Goal: Task Accomplishment & Management: Use online tool/utility

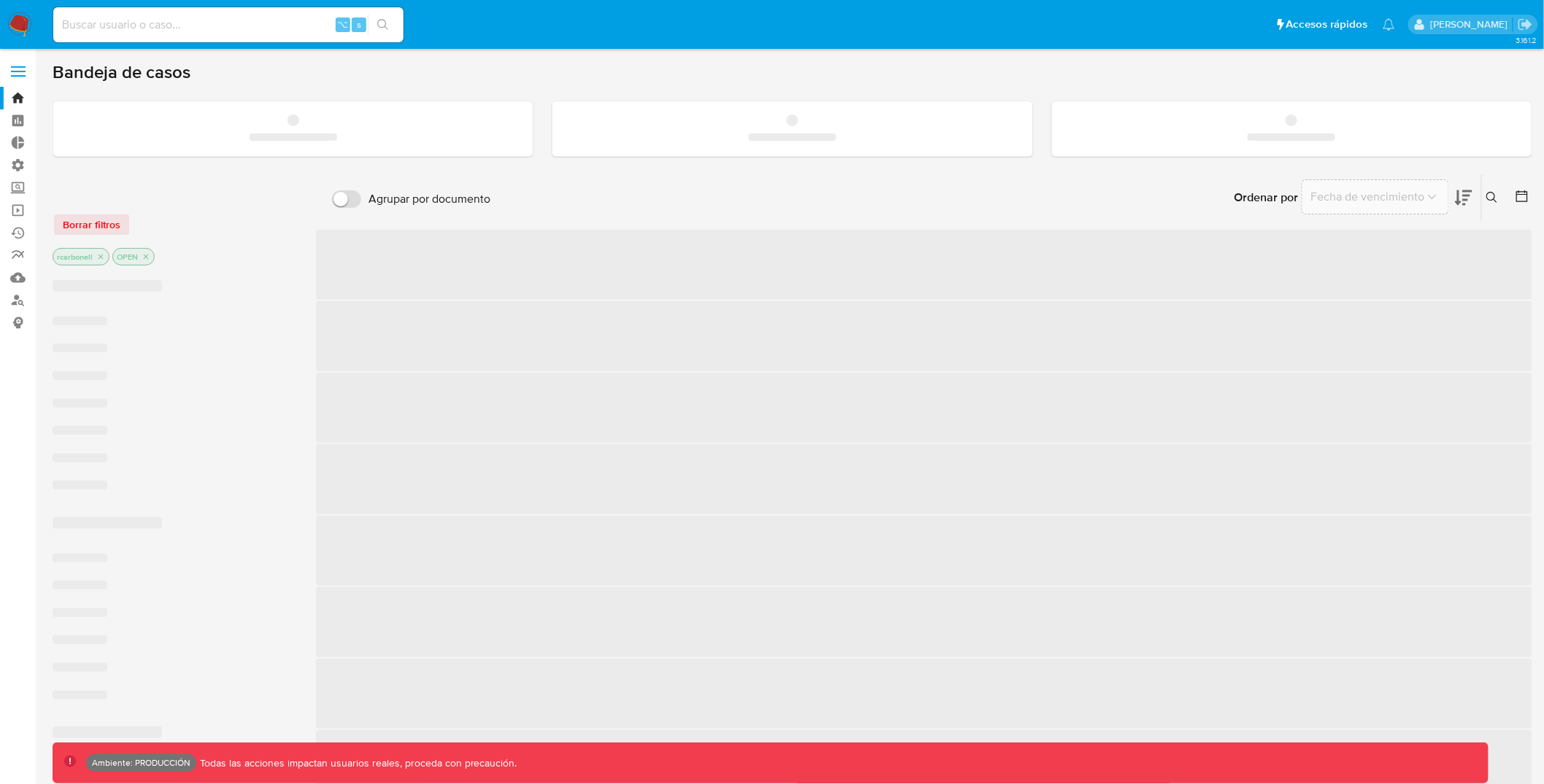
click at [22, 67] on label at bounding box center [18, 71] width 37 height 31
click at [0, 0] on input "checkbox" at bounding box center [0, 0] width 0 height 0
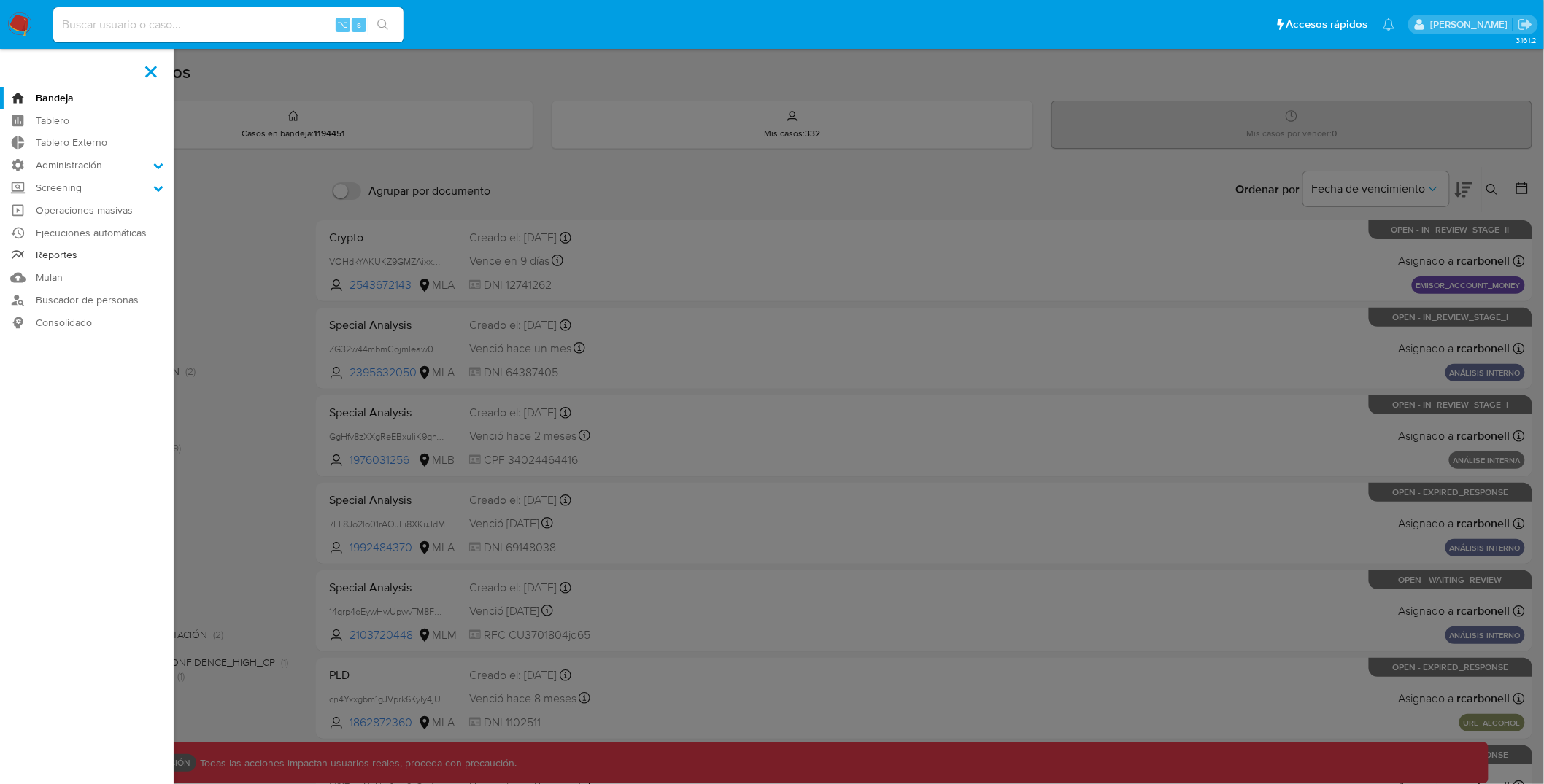
click at [72, 256] on link "Reportes" at bounding box center [87, 256] width 174 height 22
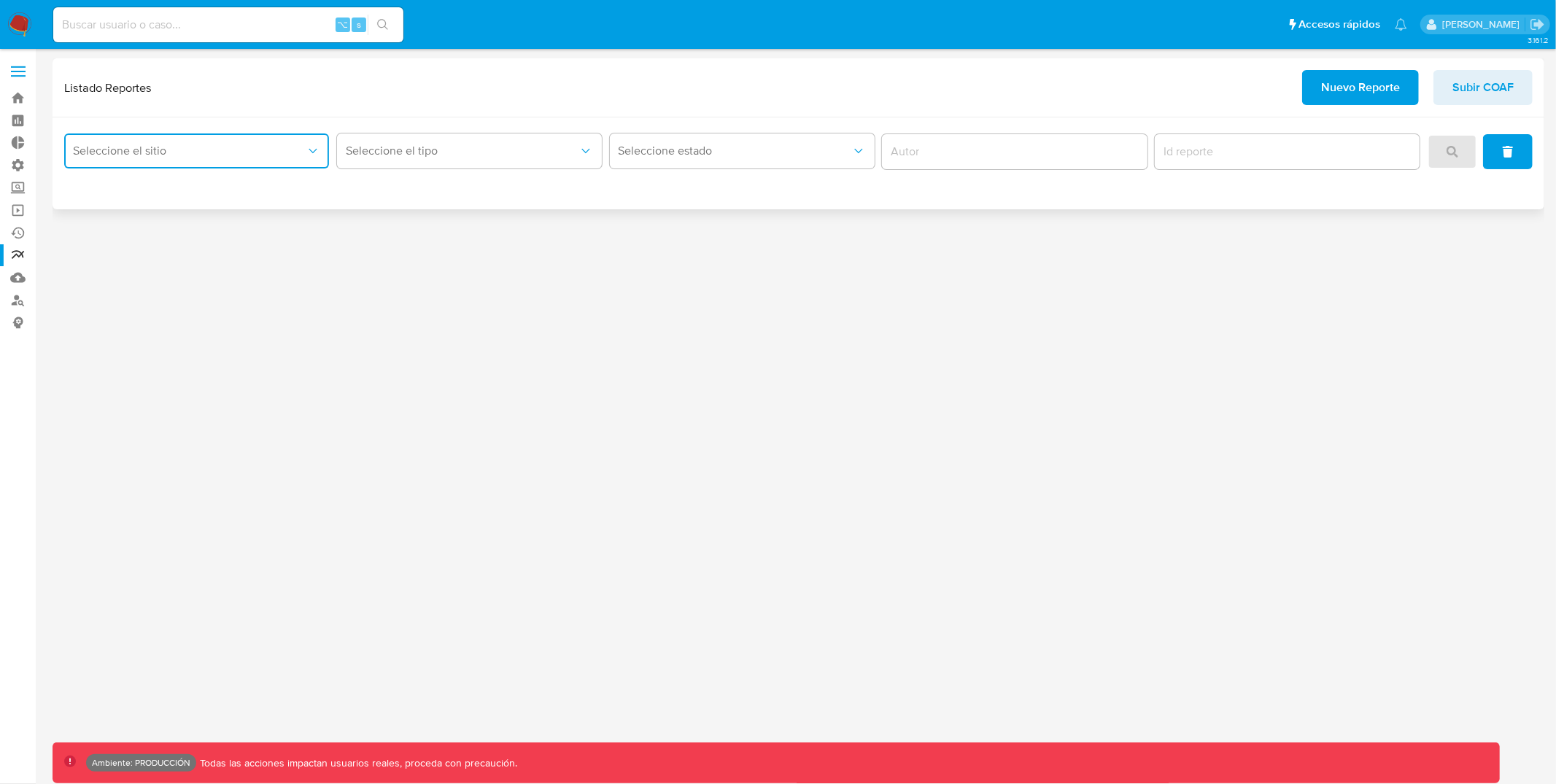
click at [196, 152] on span "Seleccione el sitio" at bounding box center [190, 151] width 233 height 15
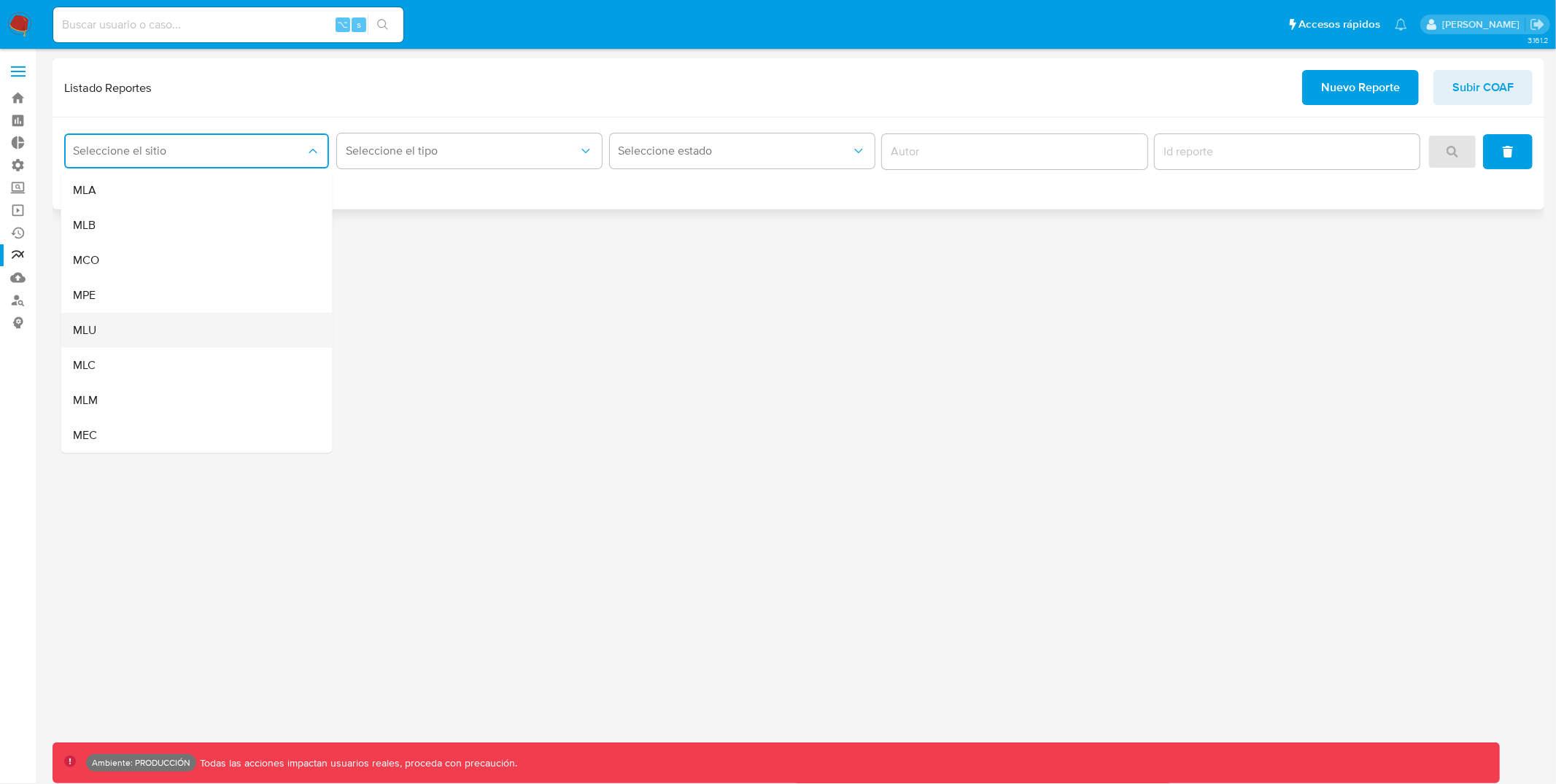
click at [146, 330] on div "MLU" at bounding box center [192, 330] width 239 height 35
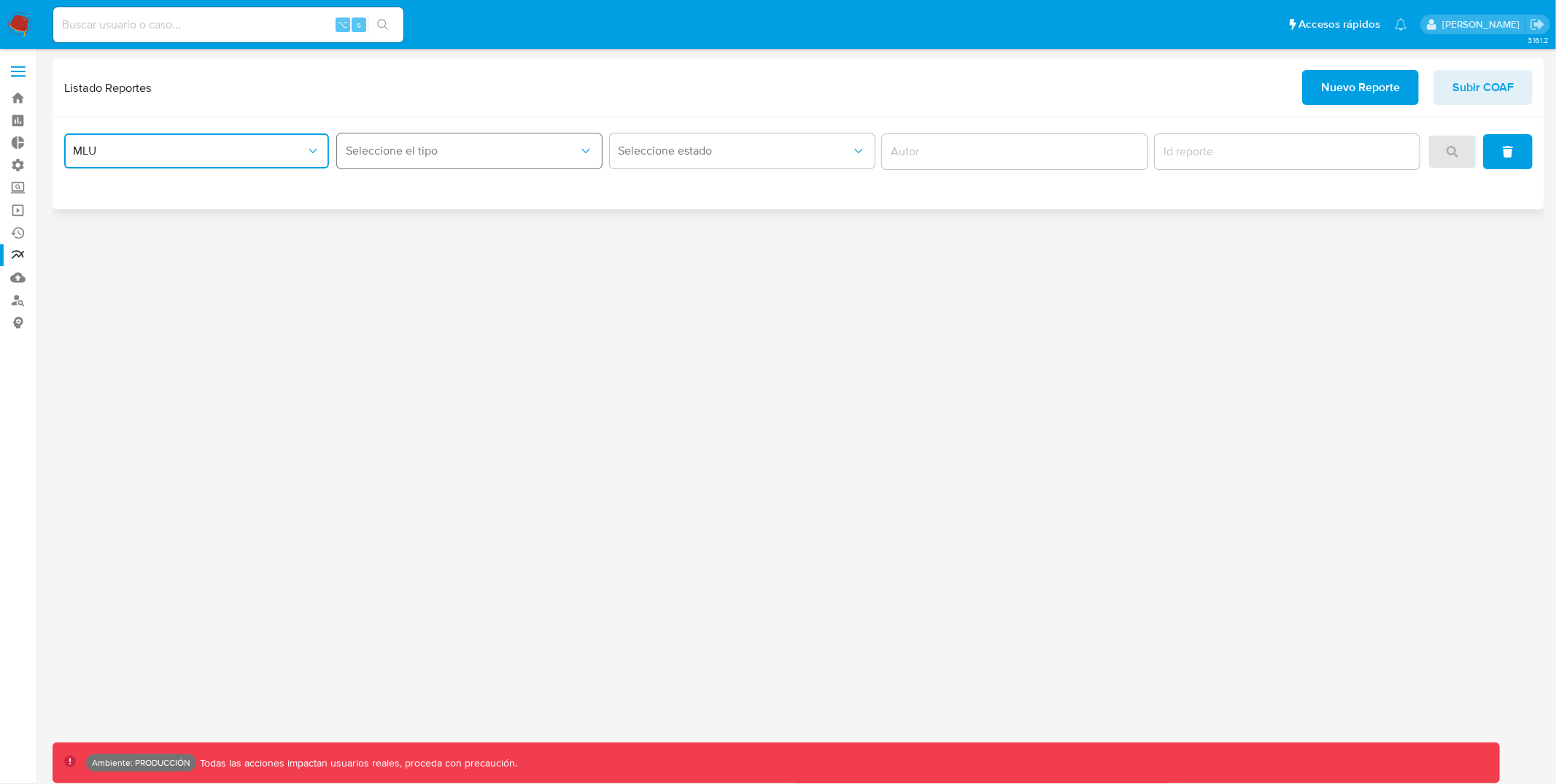
click at [472, 156] on span "Seleccione el tipo" at bounding box center [462, 151] width 233 height 15
click at [455, 221] on div "LEGAJO UNICO" at bounding box center [465, 226] width 239 height 35
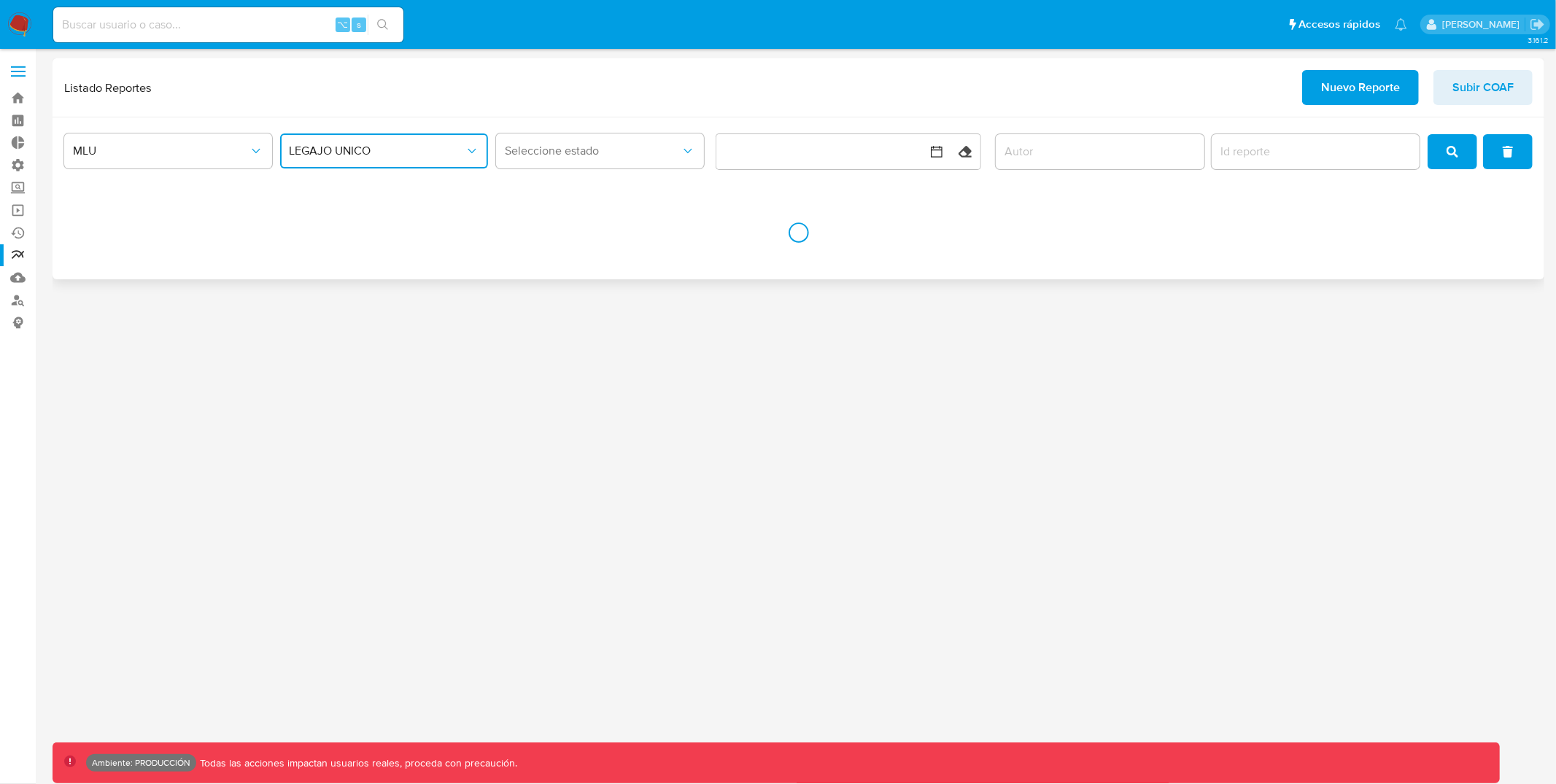
click at [430, 147] on span "LEGAJO UNICO" at bounding box center [376, 151] width 176 height 15
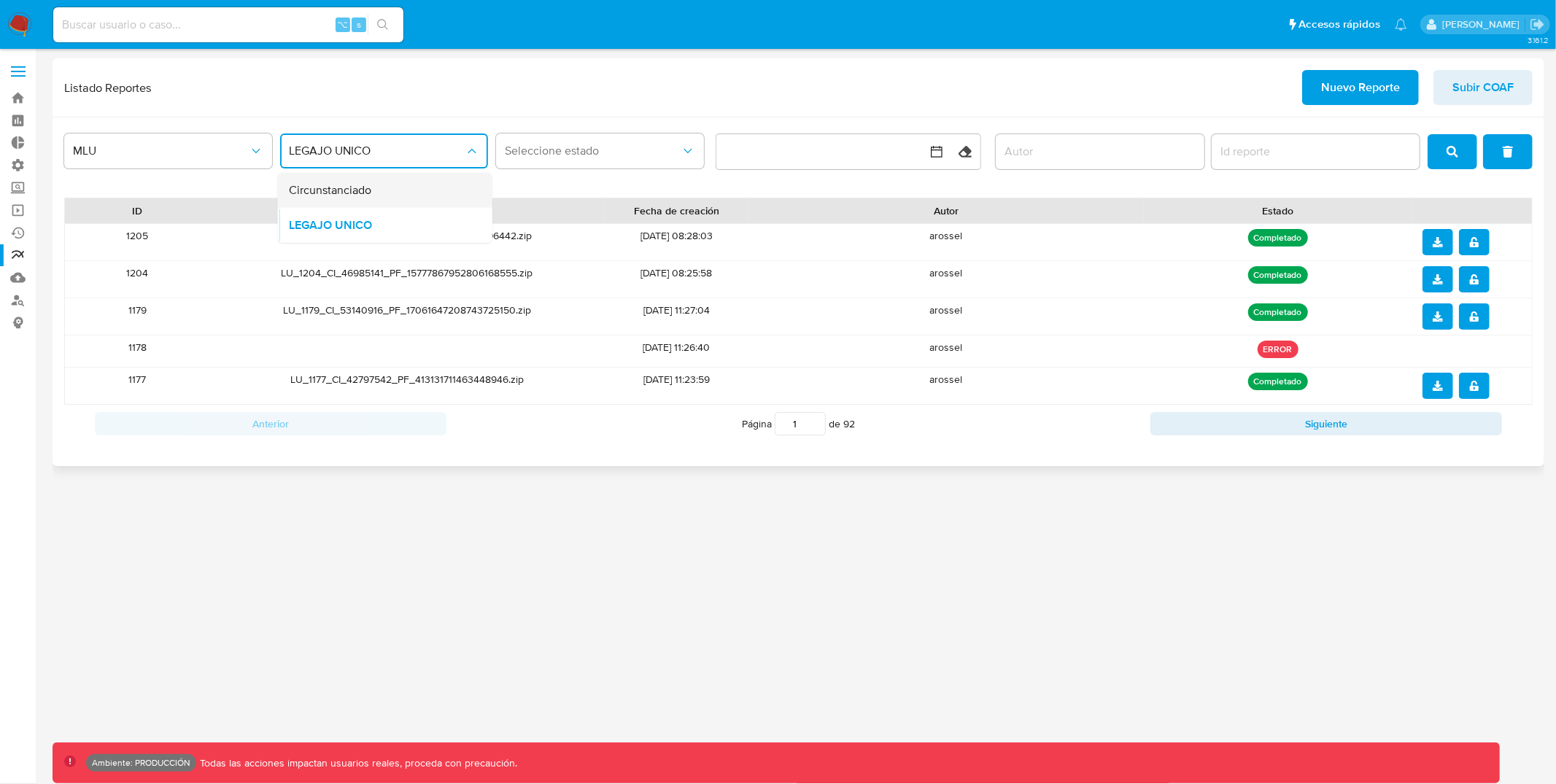
click at [421, 187] on div "Circunstanciado" at bounding box center [380, 191] width 182 height 35
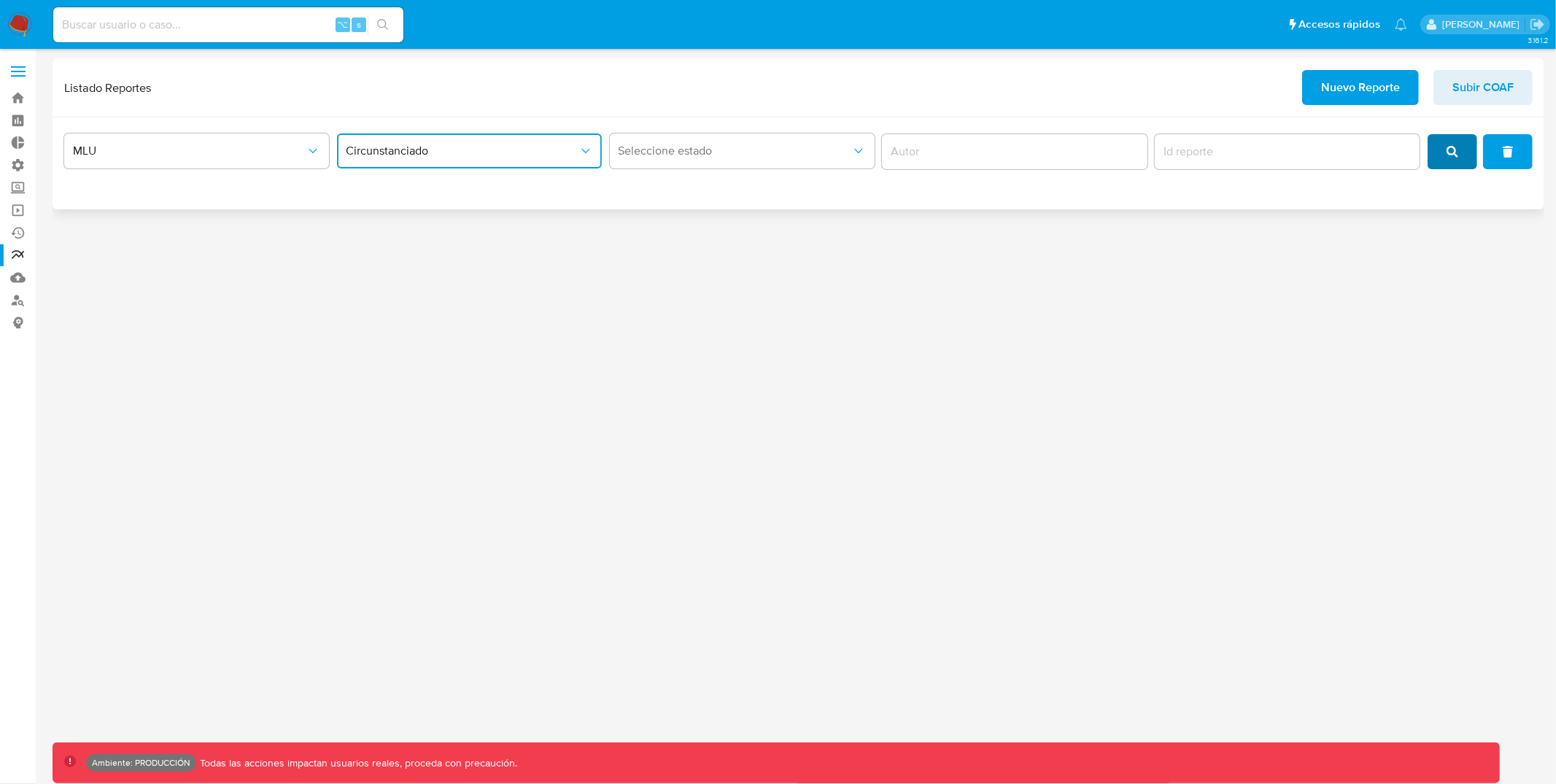
click at [1436, 153] on button "search" at bounding box center [1453, 151] width 50 height 35
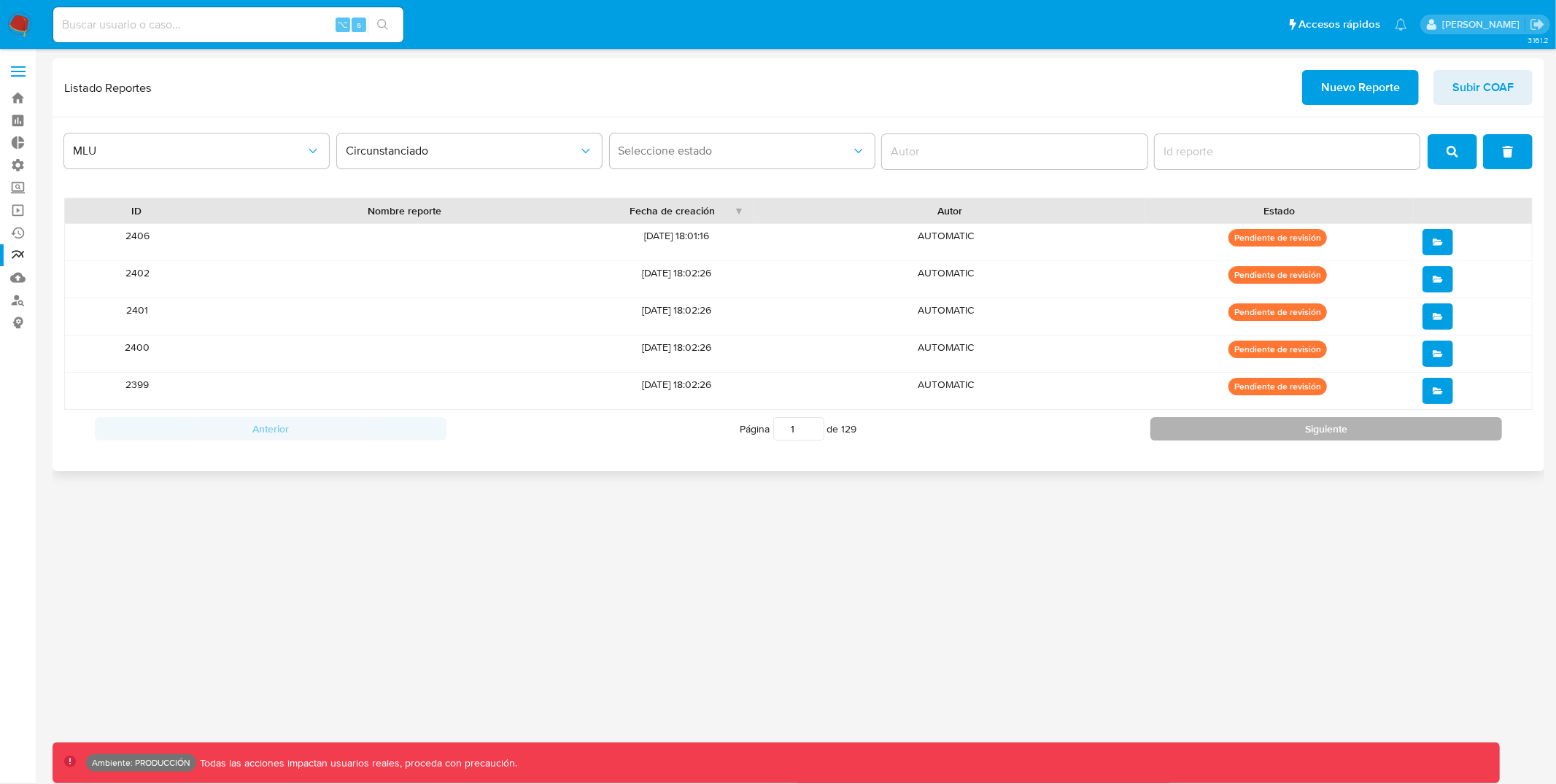
click at [1405, 423] on button "Siguiente" at bounding box center [1326, 429] width 351 height 23
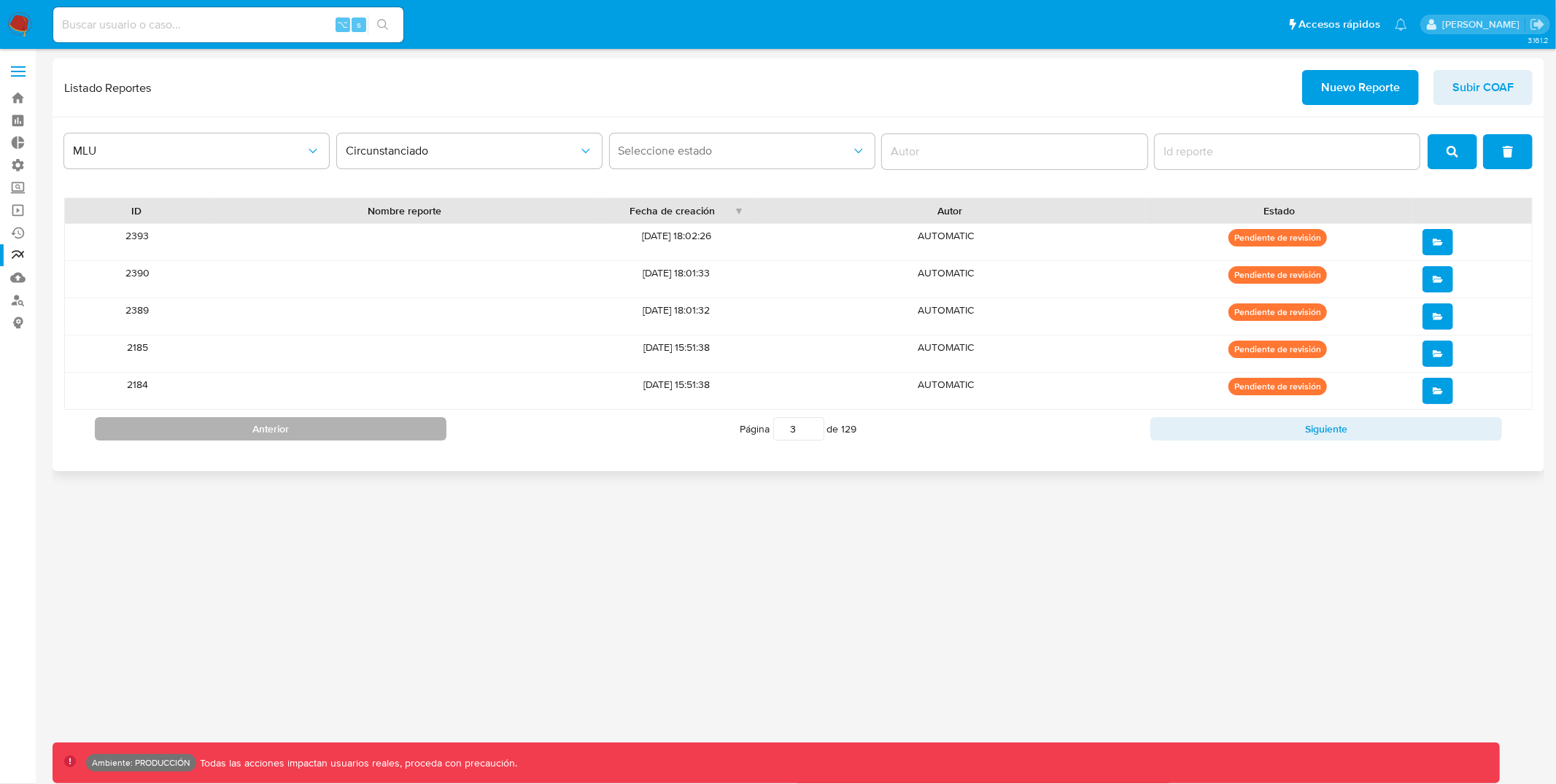
click at [427, 430] on button "Anterior" at bounding box center [271, 429] width 351 height 23
click at [396, 423] on button "Anterior" at bounding box center [271, 429] width 351 height 23
click at [1439, 274] on span "open" at bounding box center [1438, 280] width 10 height 23
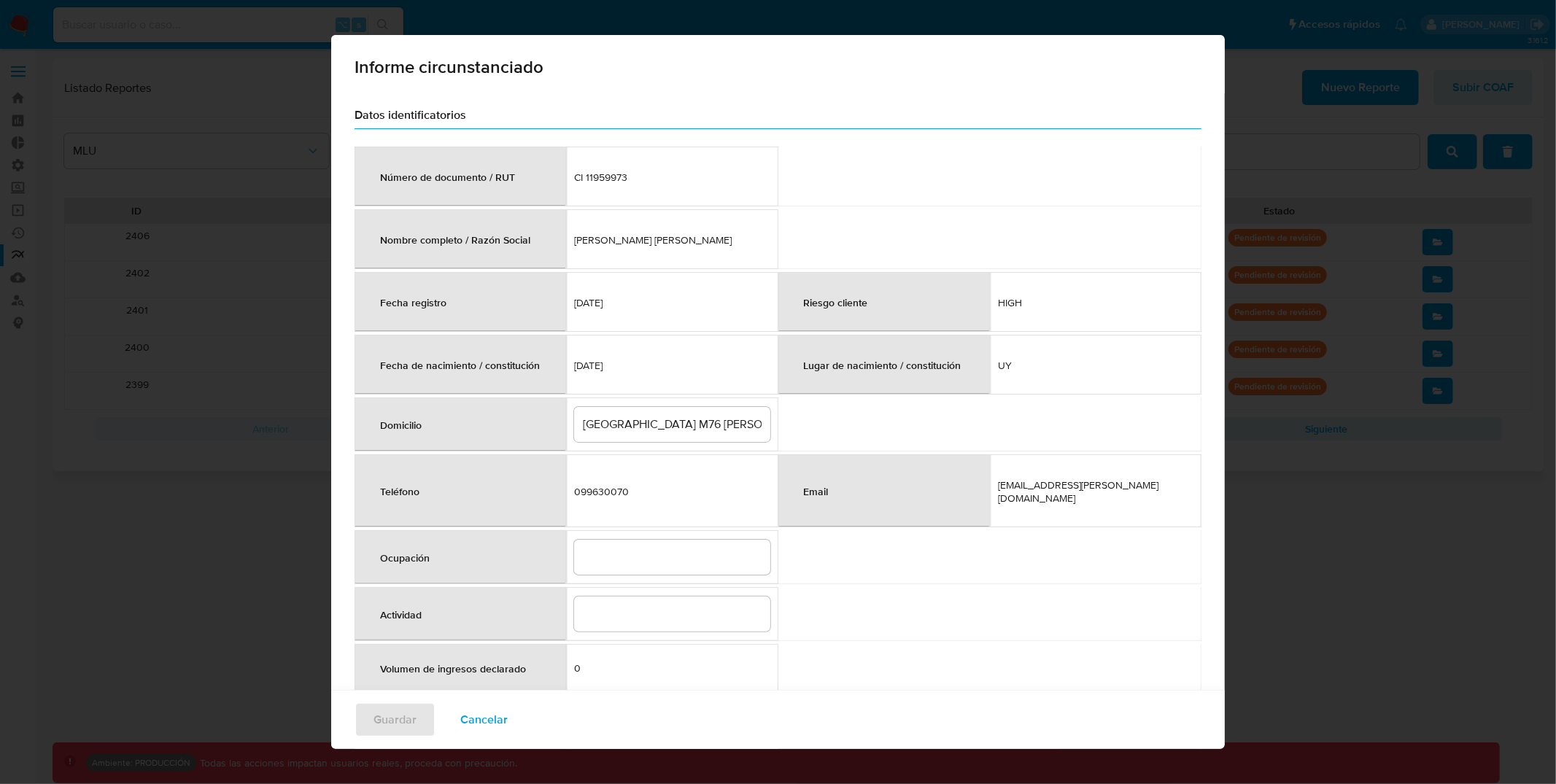
click at [604, 179] on td "CI 11959973" at bounding box center [672, 176] width 211 height 60
click at [642, 180] on span "CI 11959973" at bounding box center [672, 177] width 196 height 13
click at [508, 712] on span "Cancelar" at bounding box center [484, 720] width 47 height 32
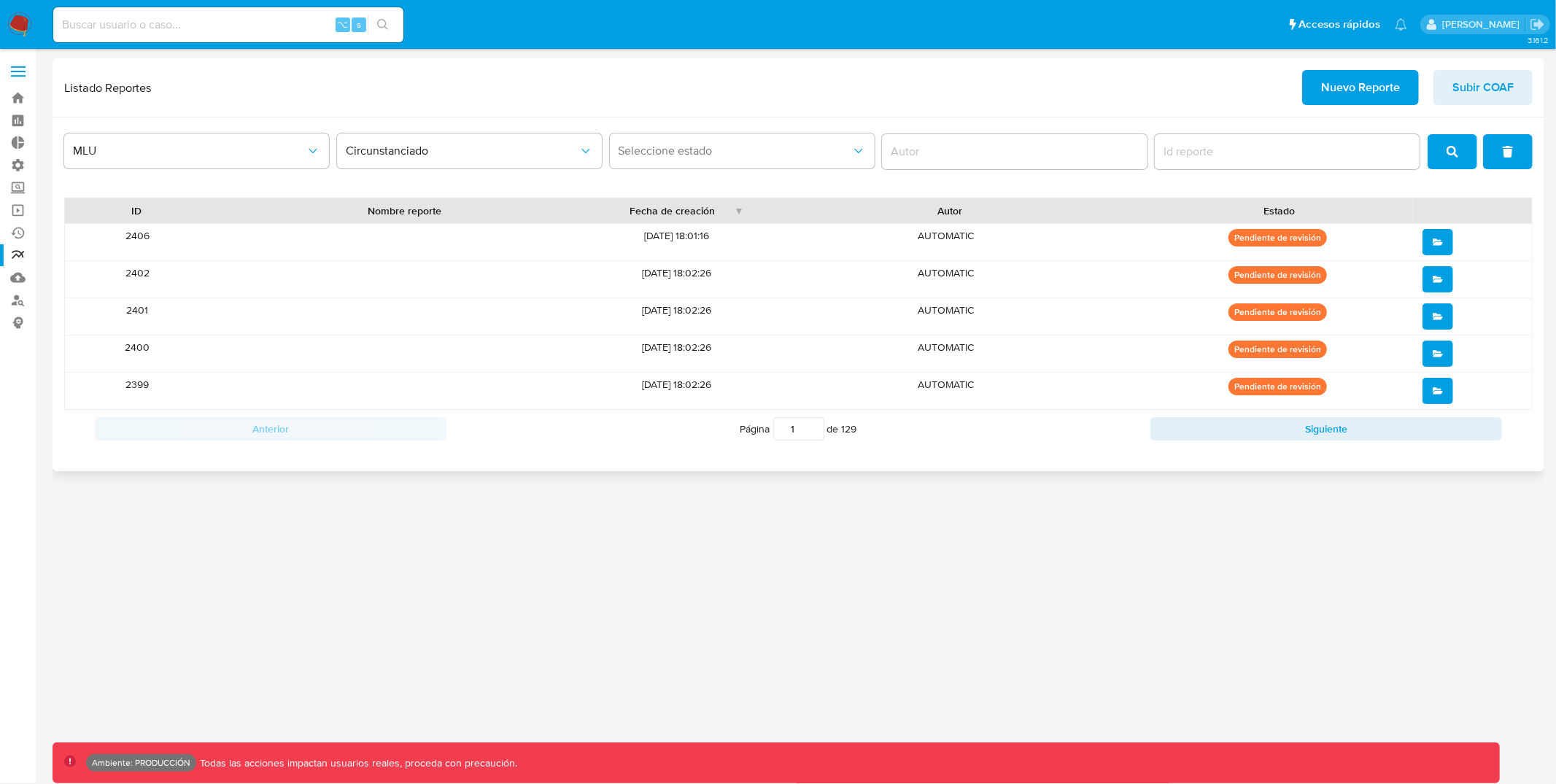
click at [1430, 316] on button "open" at bounding box center [1438, 317] width 31 height 27
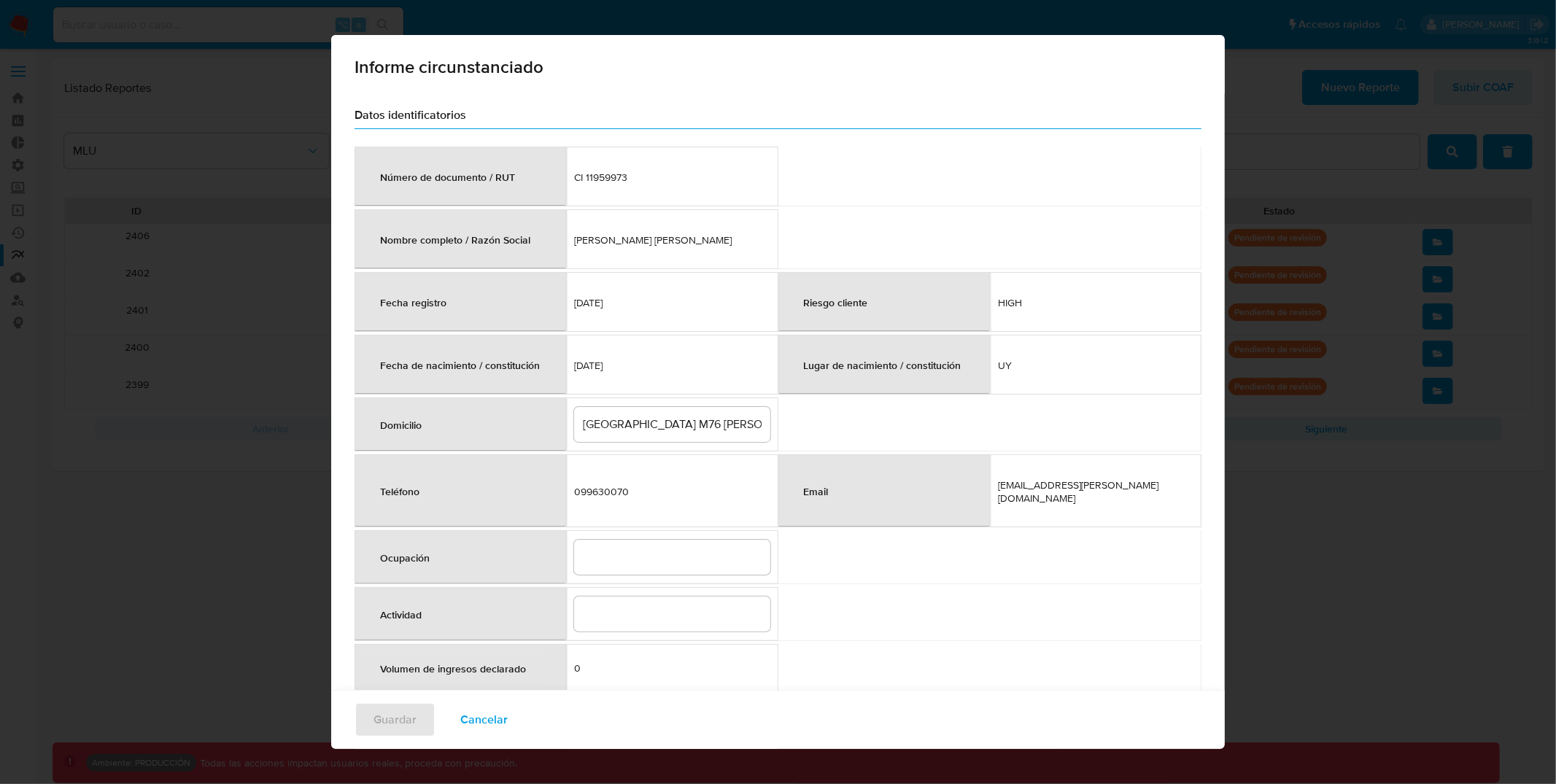
click at [508, 734] on span "Cancelar" at bounding box center [484, 720] width 47 height 32
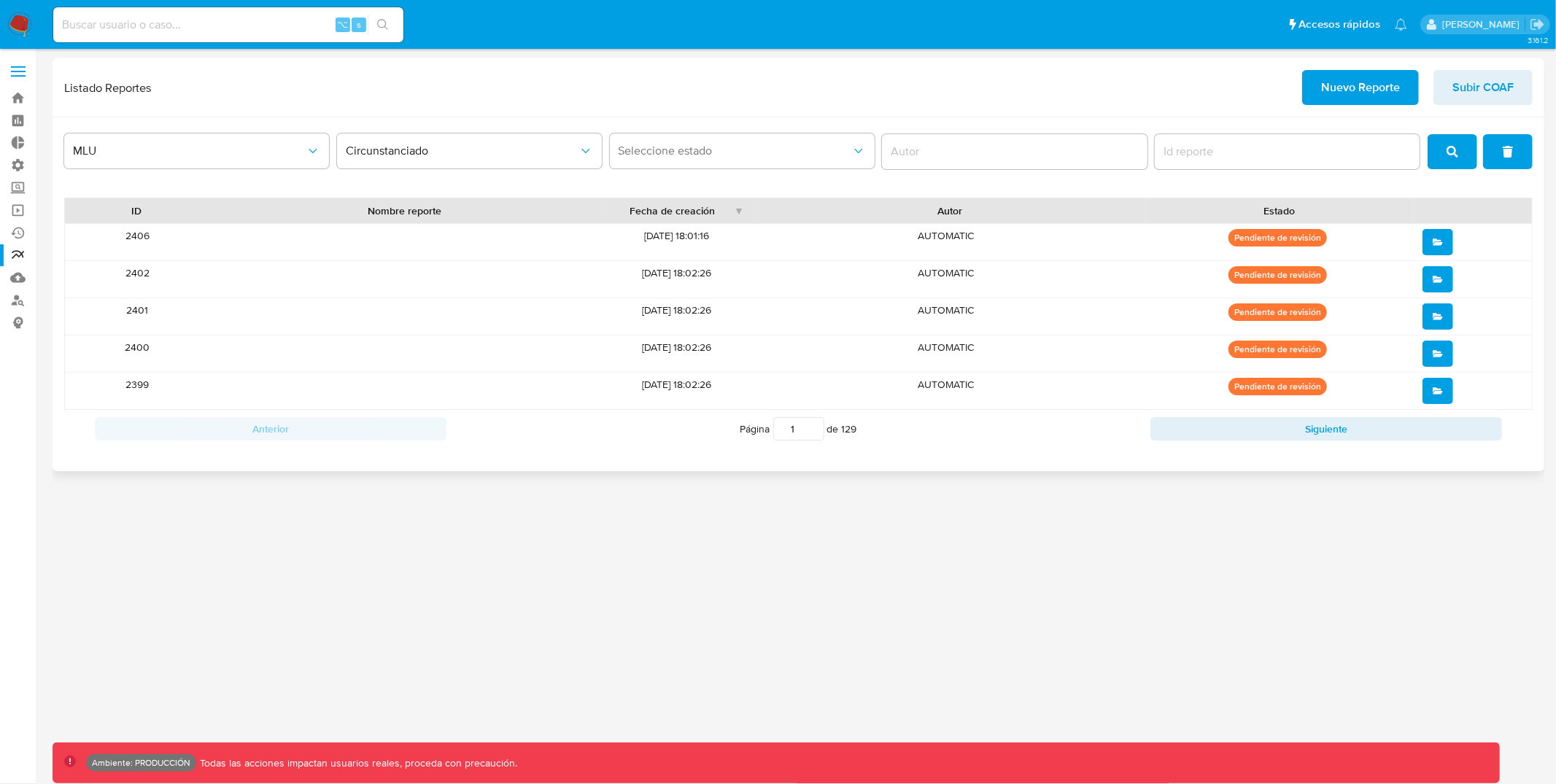
click at [1436, 320] on icon "open" at bounding box center [1438, 316] width 10 height 7
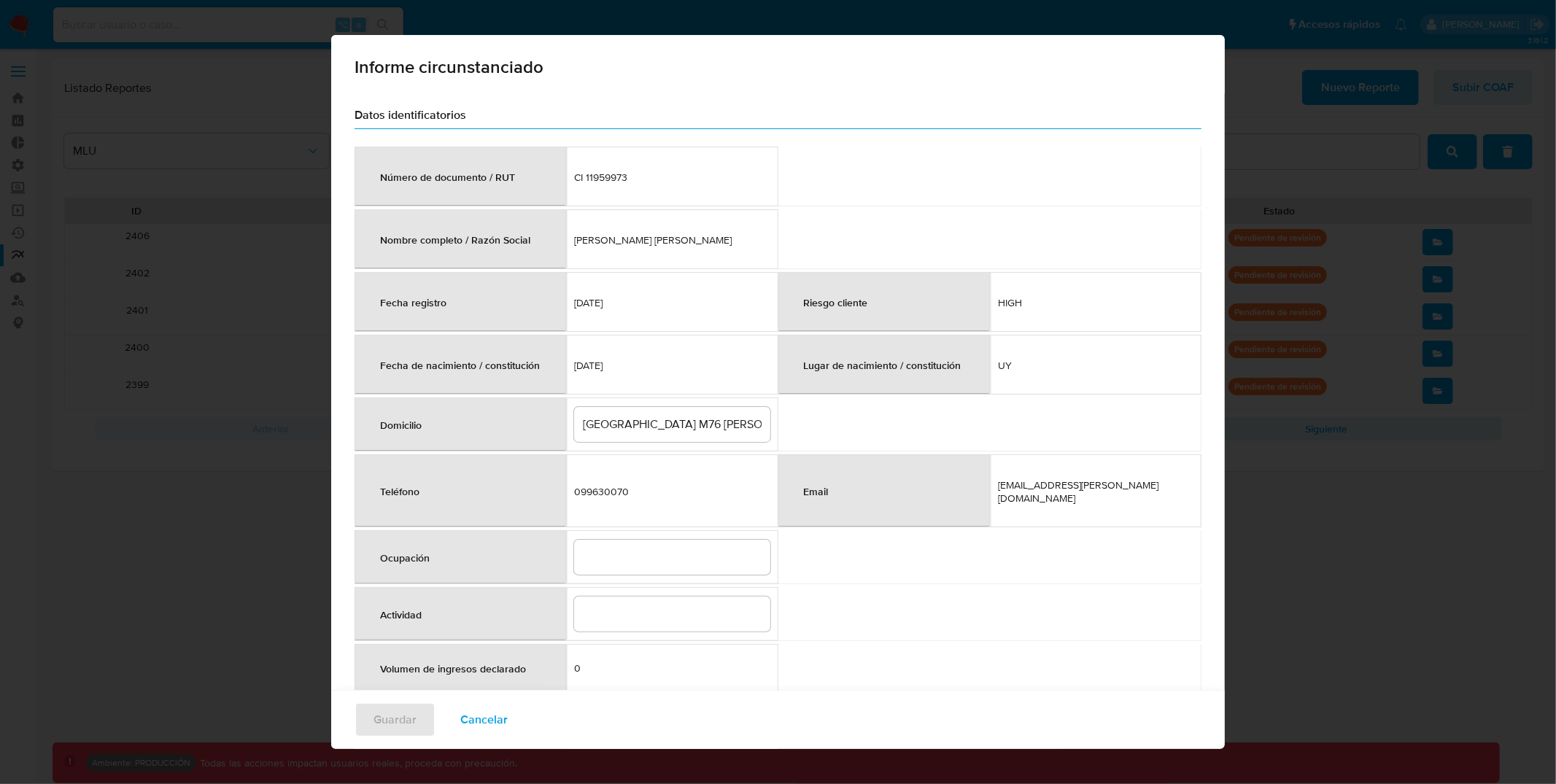
click at [508, 729] on span "Cancelar" at bounding box center [484, 720] width 47 height 32
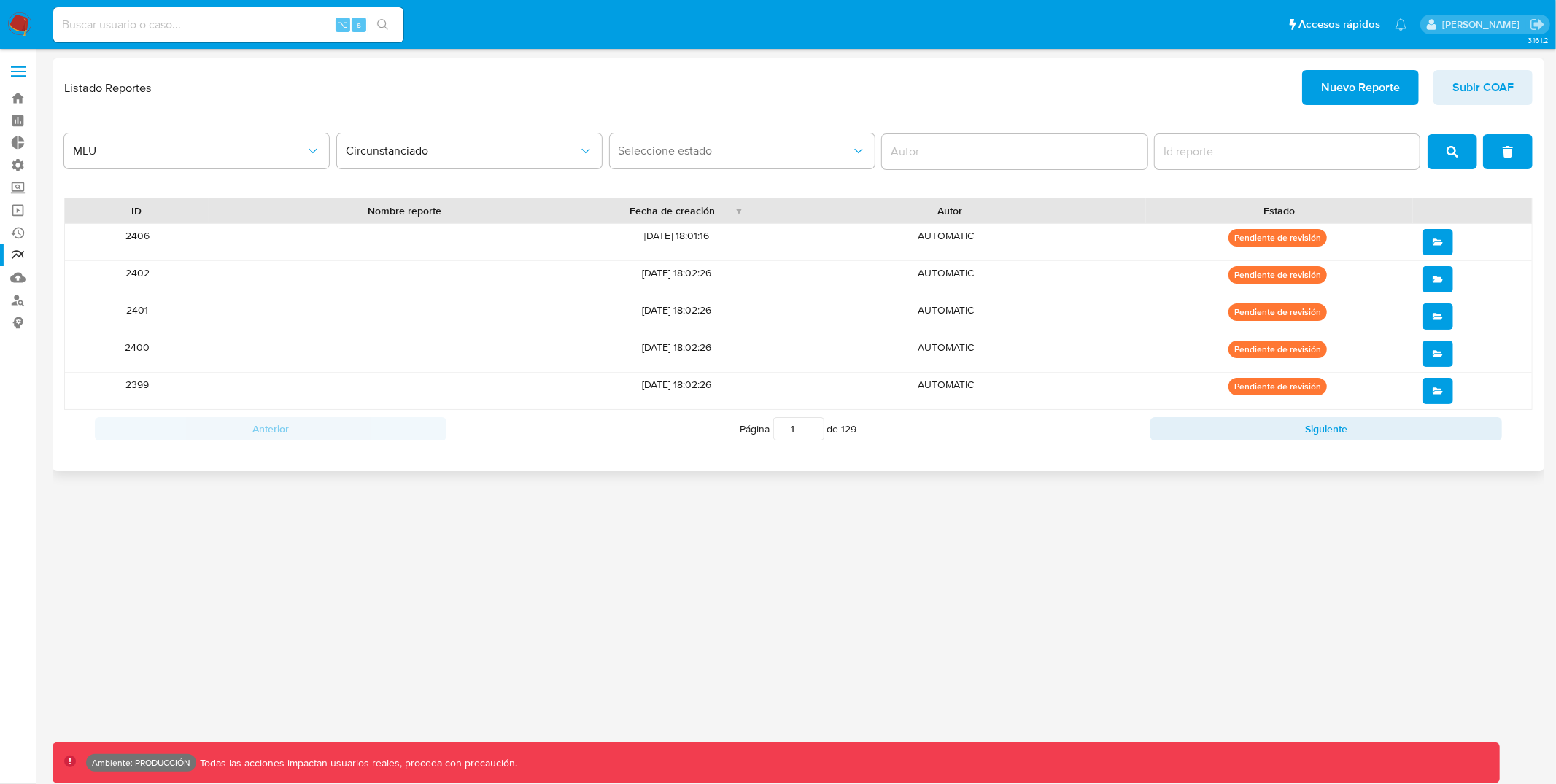
click at [1443, 386] on button "open" at bounding box center [1438, 391] width 31 height 27
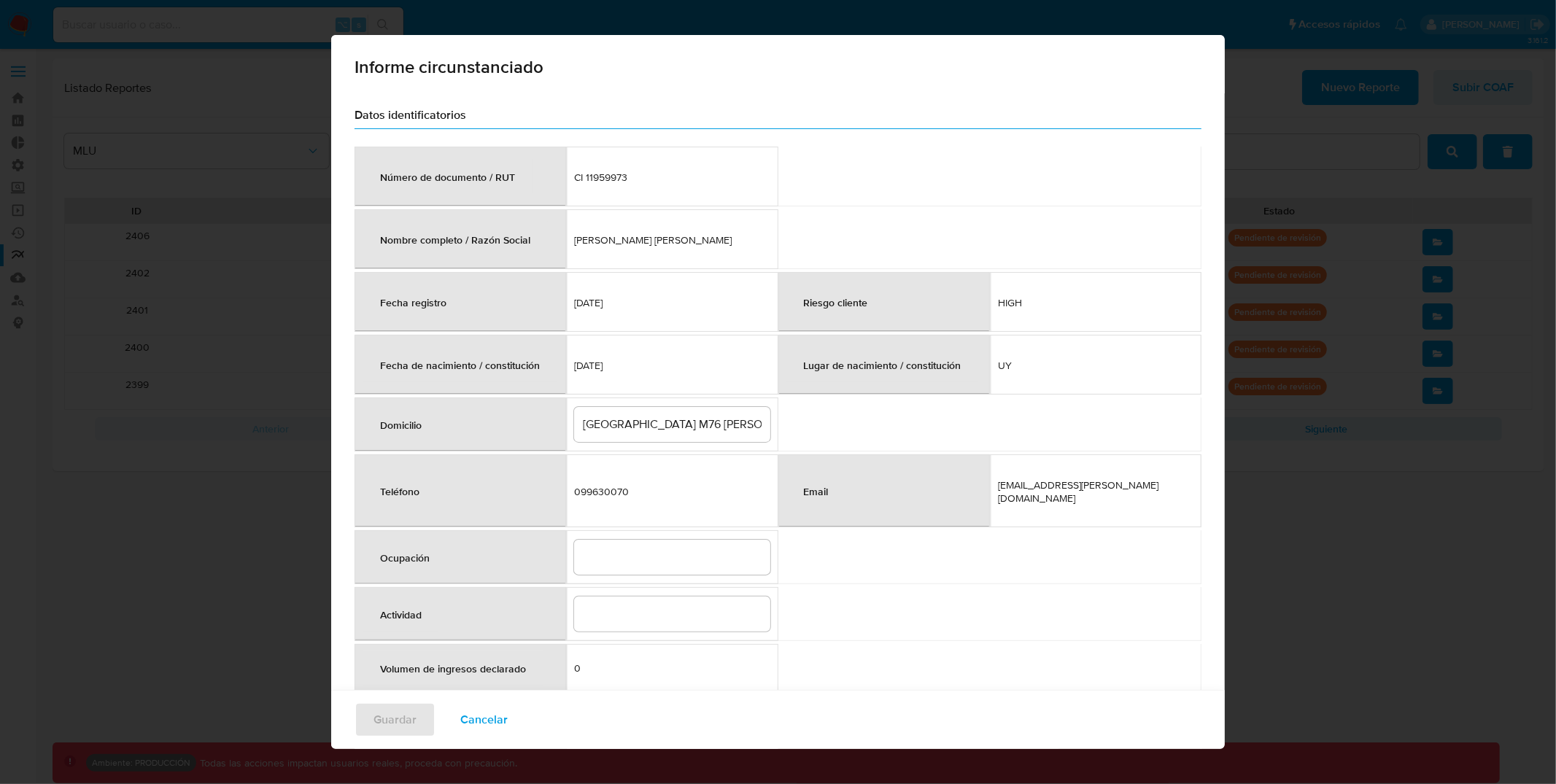
click at [508, 716] on span "Cancelar" at bounding box center [484, 720] width 47 height 32
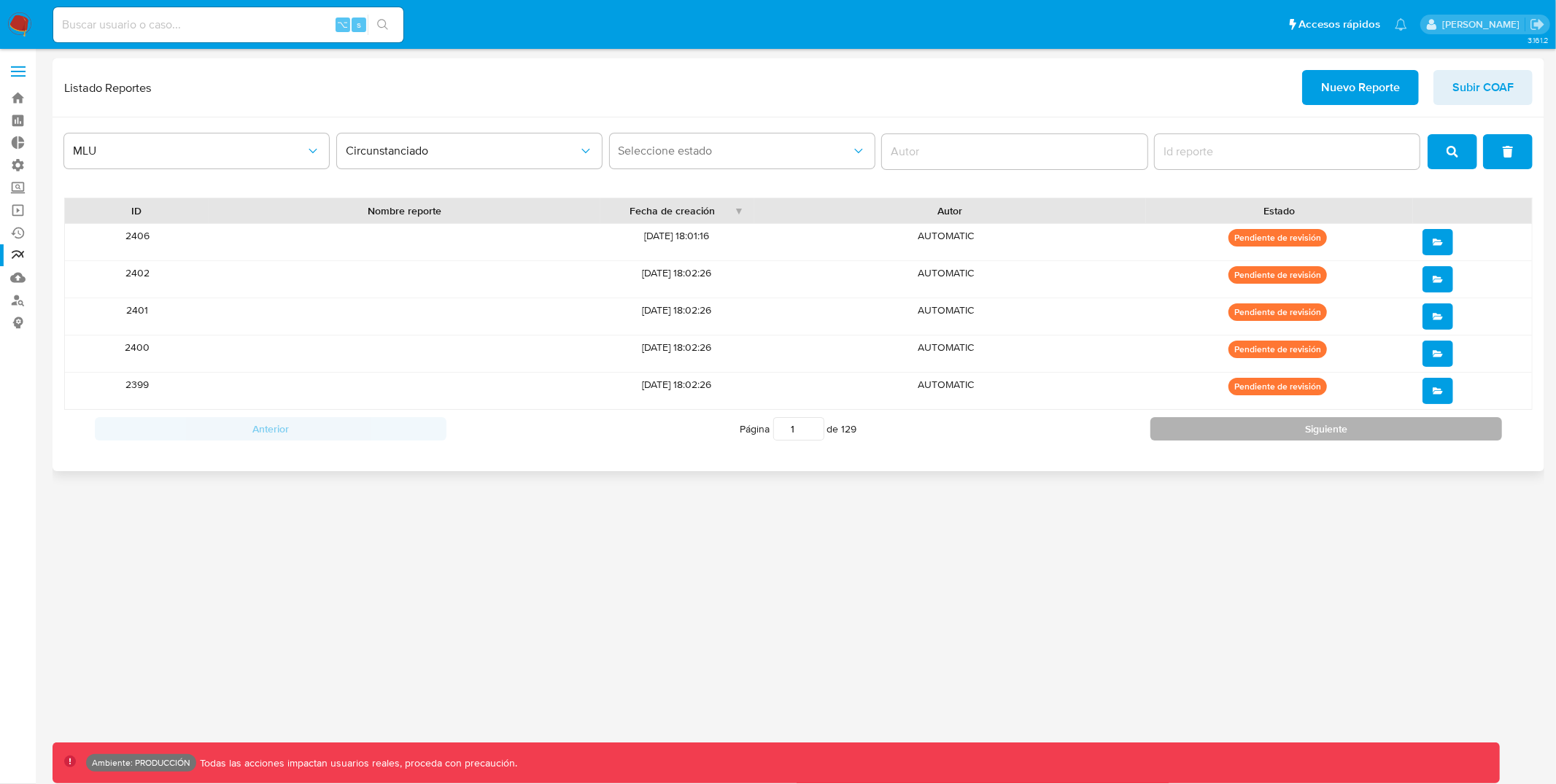
click at [1308, 434] on button "Siguiente" at bounding box center [1326, 429] width 351 height 23
type input "2"
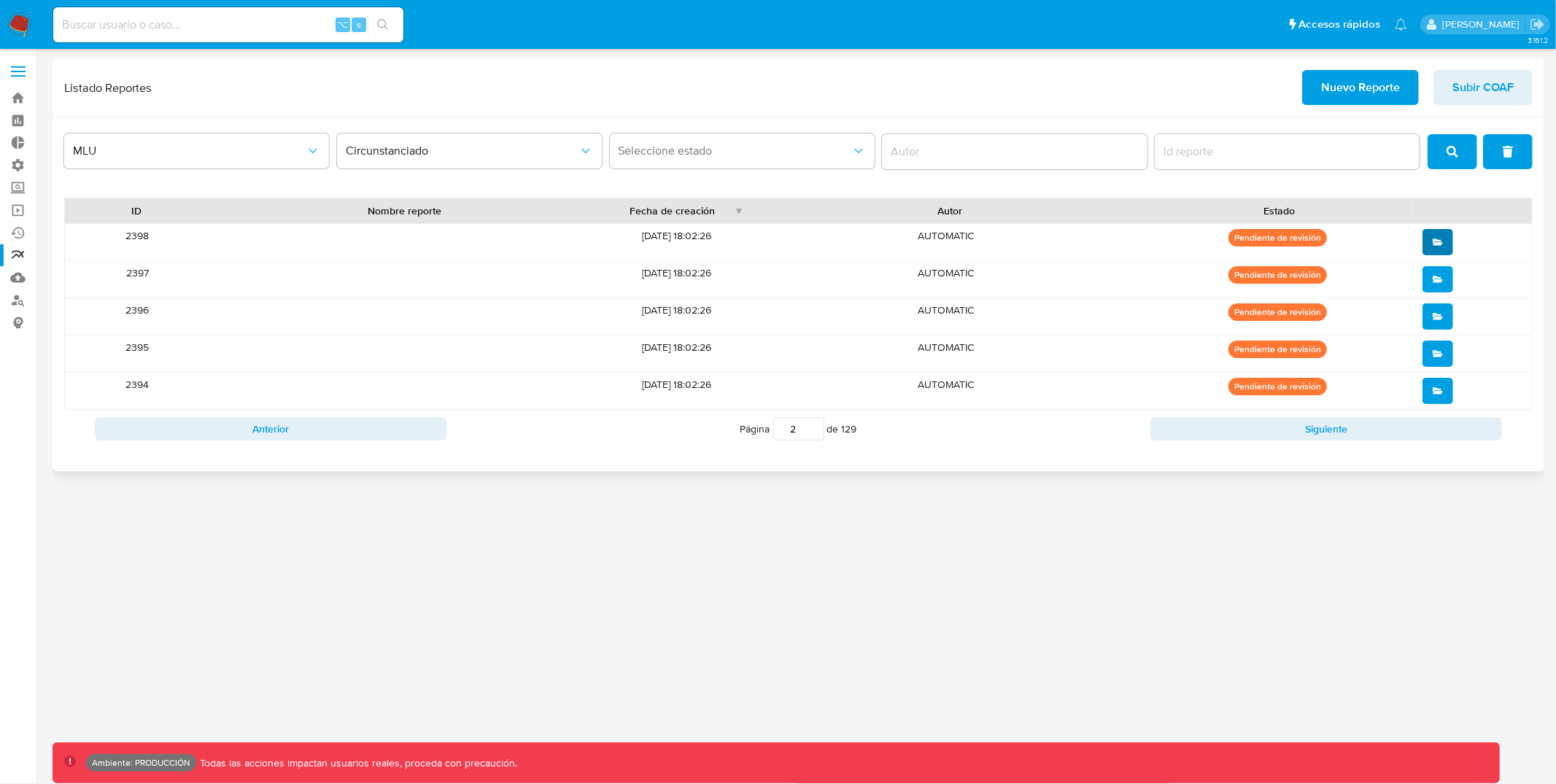
click at [1442, 241] on icon "open" at bounding box center [1438, 242] width 10 height 10
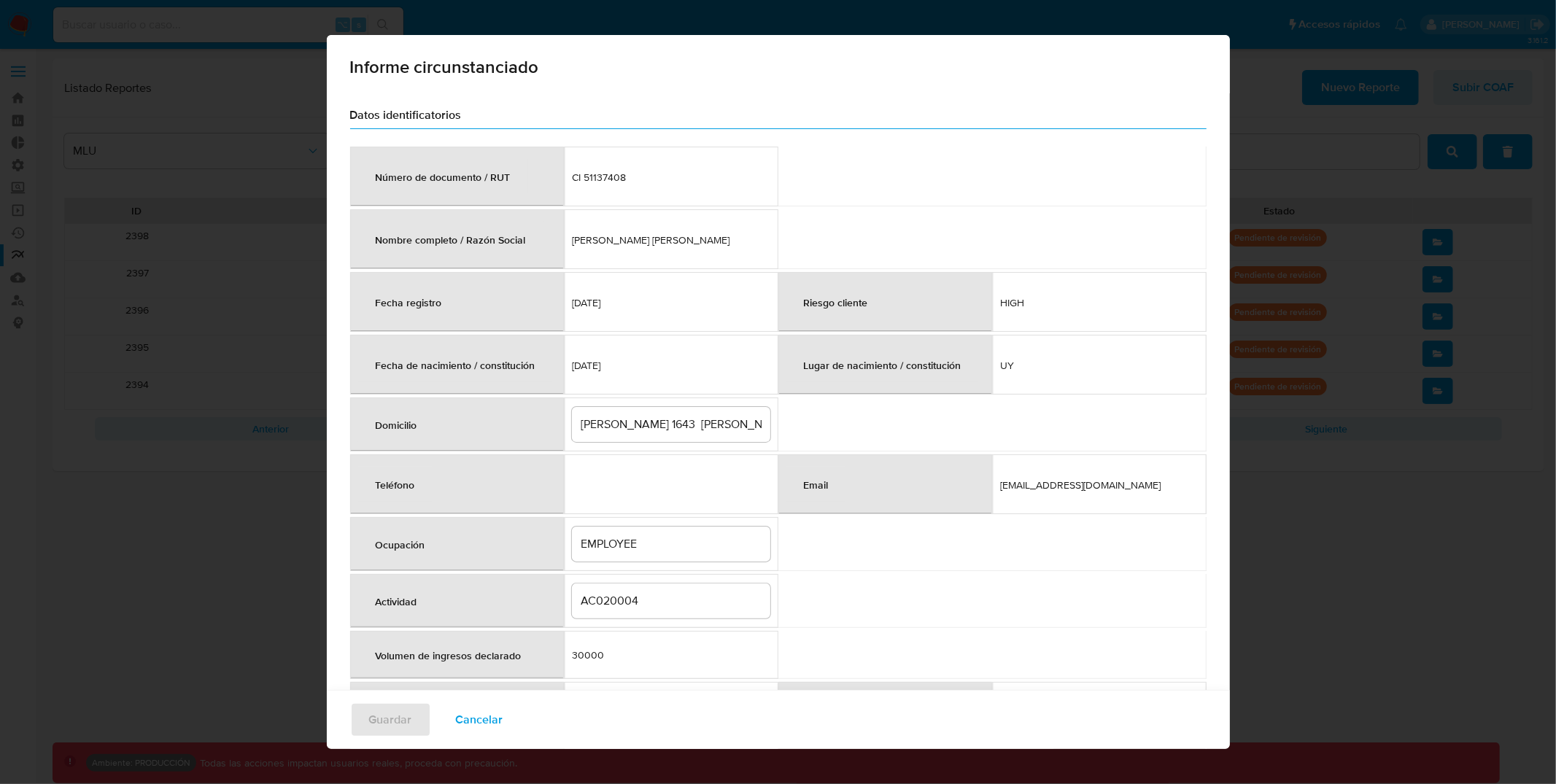
click at [482, 713] on span "Cancelar" at bounding box center [480, 720] width 47 height 32
